Goal: Navigation & Orientation: Find specific page/section

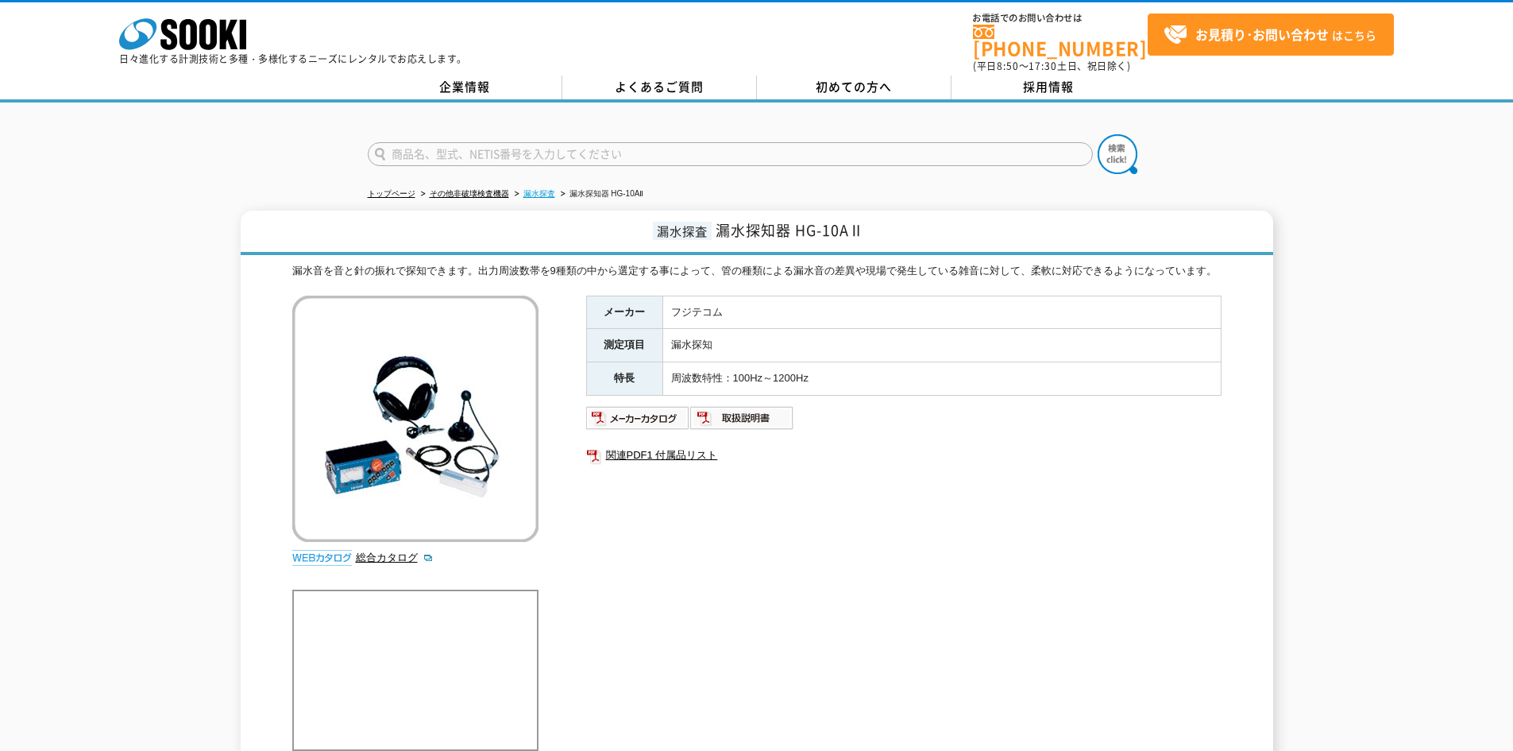
click at [545, 189] on link "漏水探査" at bounding box center [539, 193] width 32 height 9
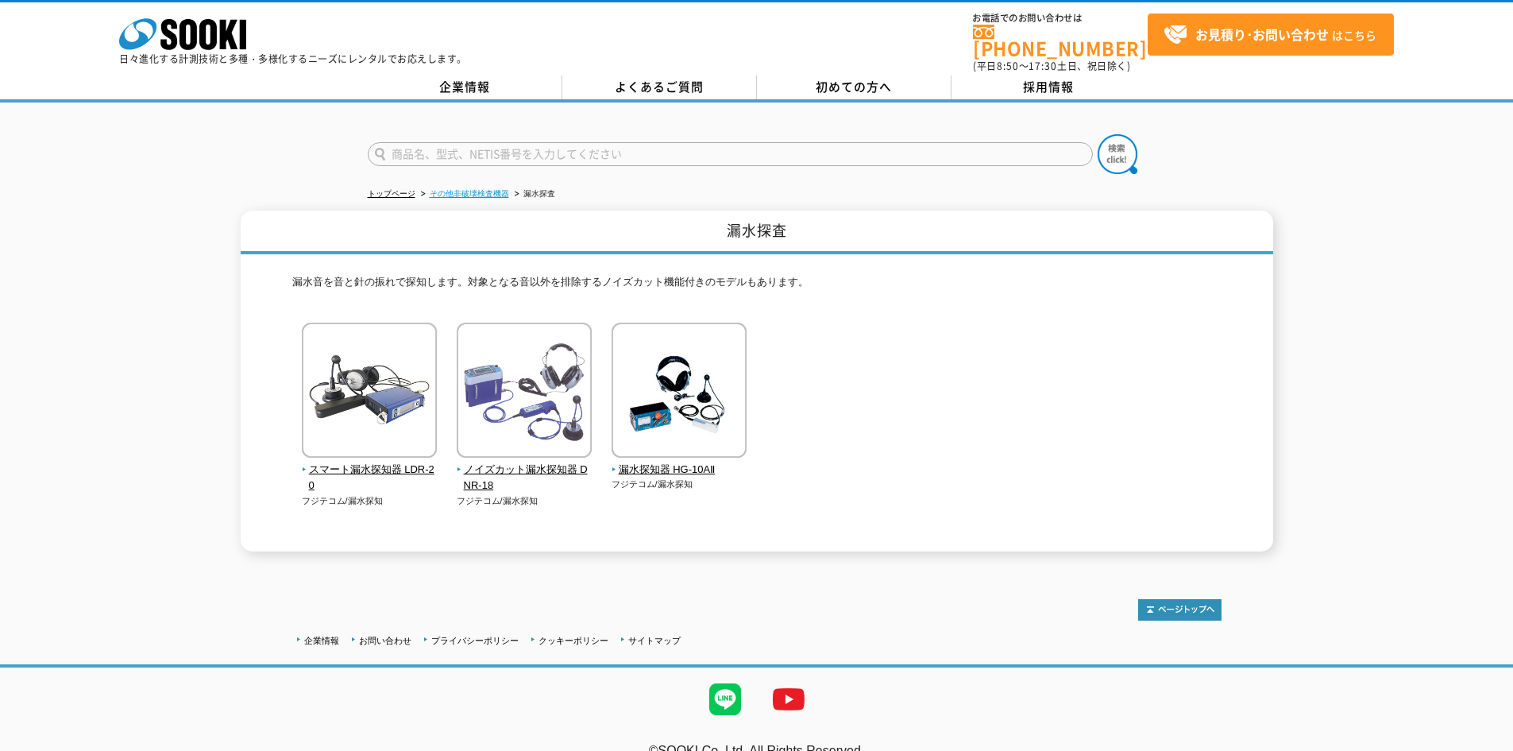
click at [468, 189] on link "その他非破壊検査機器" at bounding box center [469, 193] width 79 height 9
click at [475, 189] on link "その他非破壊検査機器" at bounding box center [469, 193] width 79 height 9
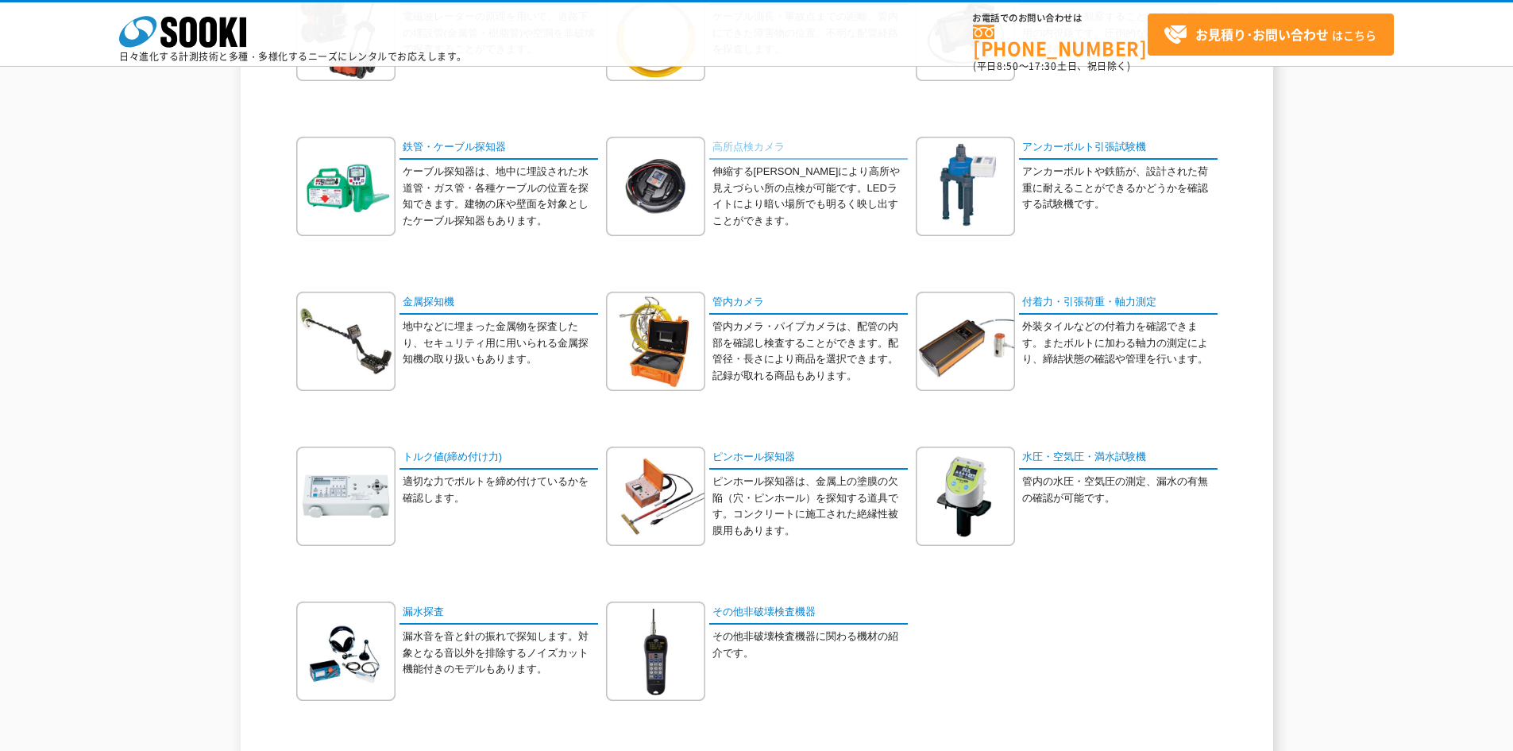
scroll to position [318, 0]
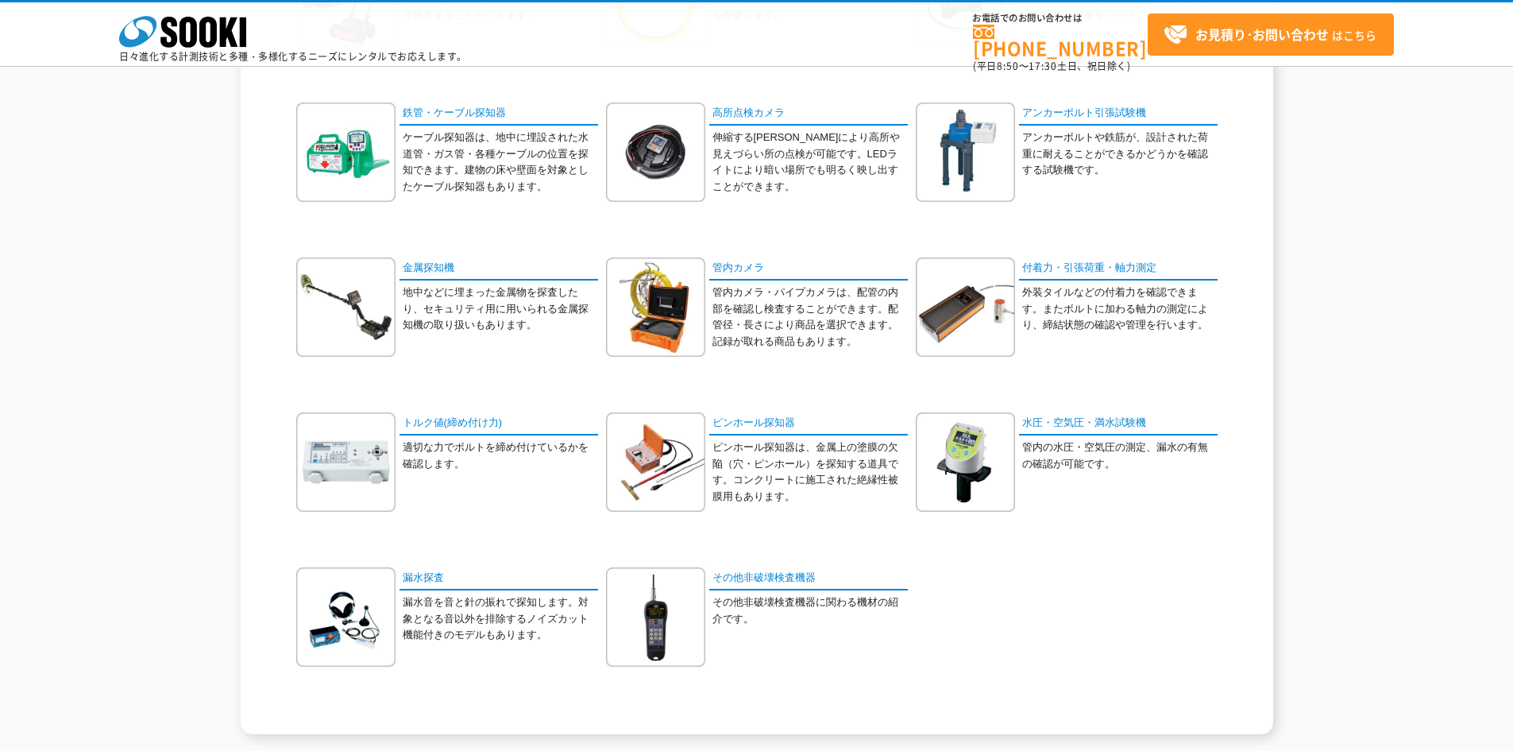
click at [783, 598] on p "その他非破壊検査機器に関わる機材の紹介です。" at bounding box center [809, 610] width 195 height 33
click at [762, 569] on link "その他非破壊検査機器" at bounding box center [808, 578] width 199 height 23
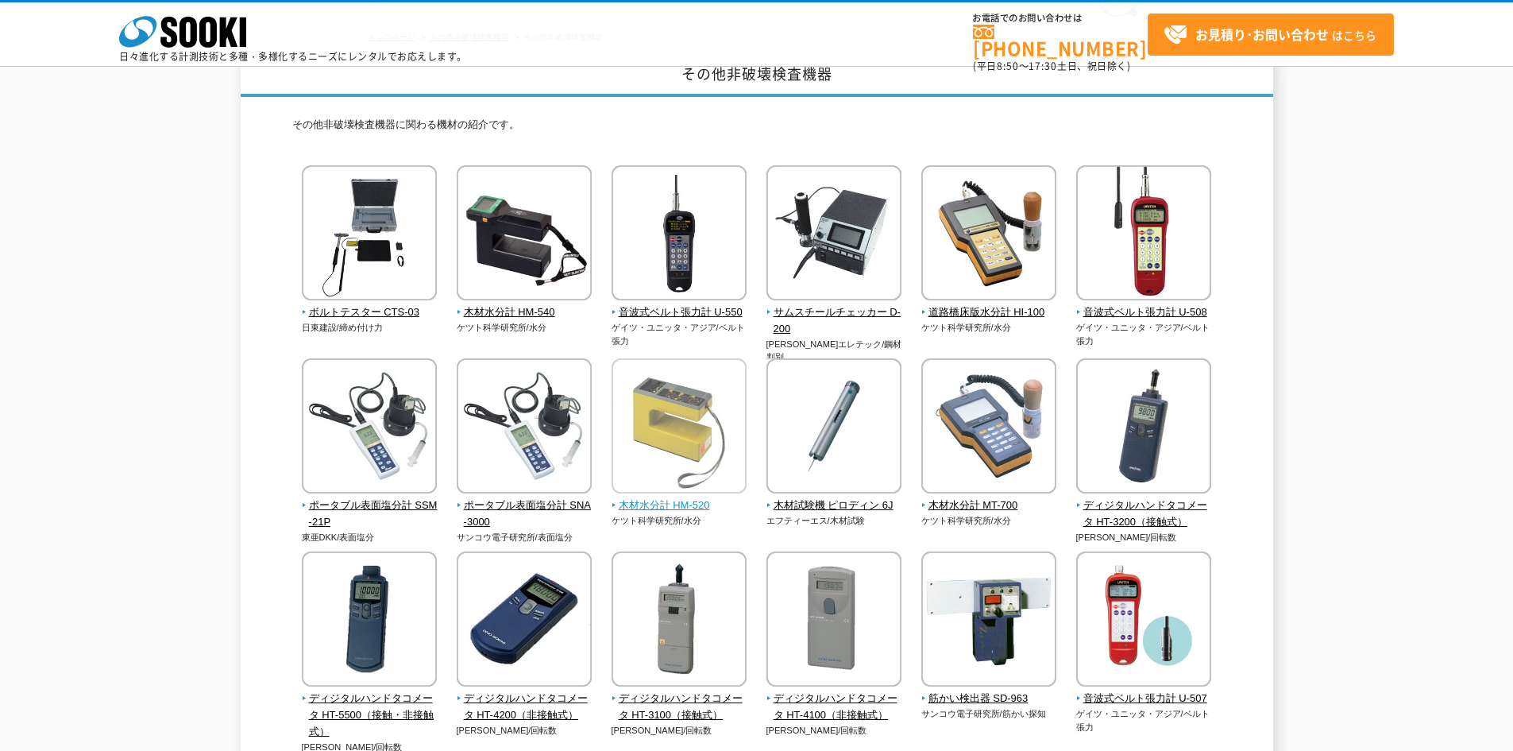
scroll to position [79, 0]
